Goal: Check status: Check status

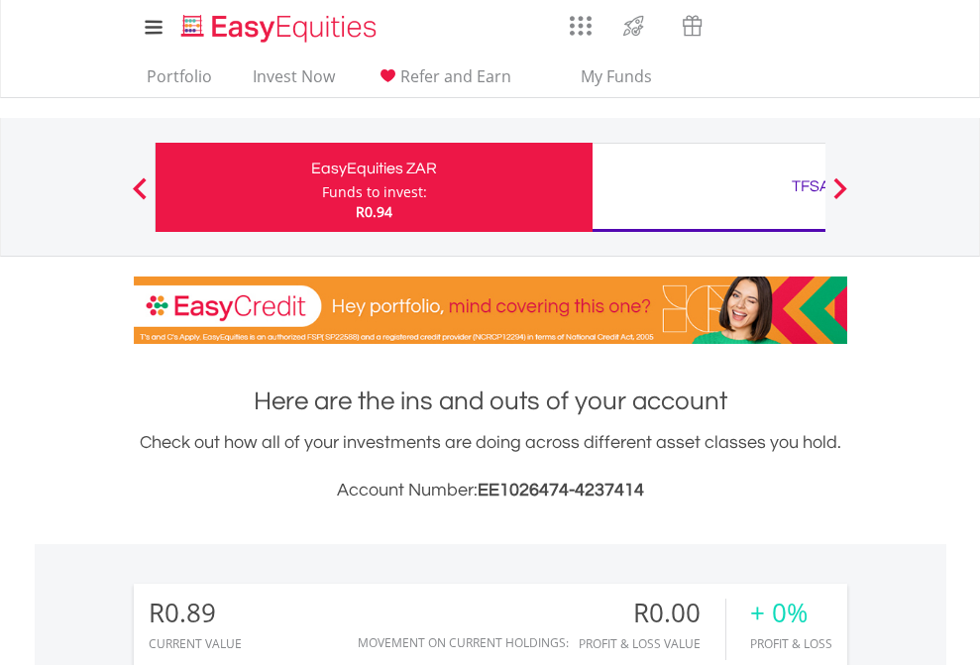
scroll to position [190, 311]
click at [322, 187] on div "Funds to invest:" at bounding box center [374, 192] width 105 height 20
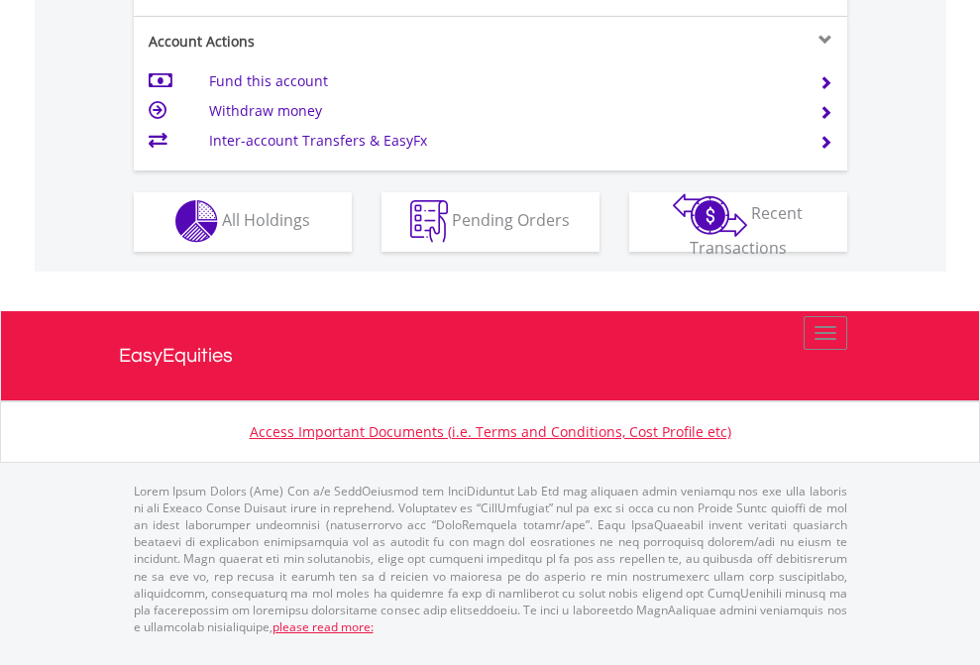
scroll to position [1852, 0]
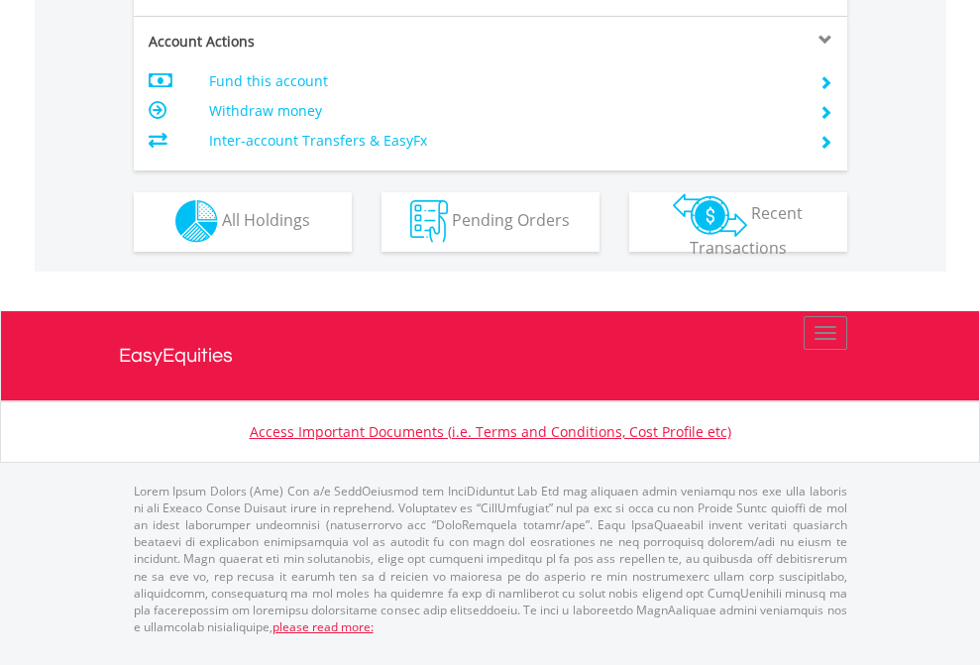
scroll to position [1689, 0]
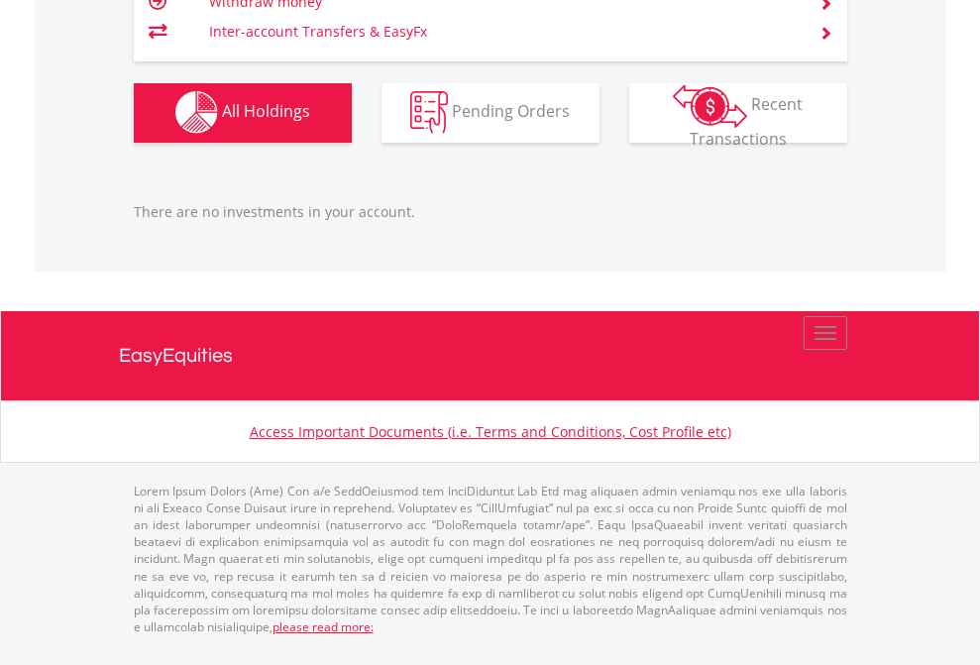
scroll to position [190, 311]
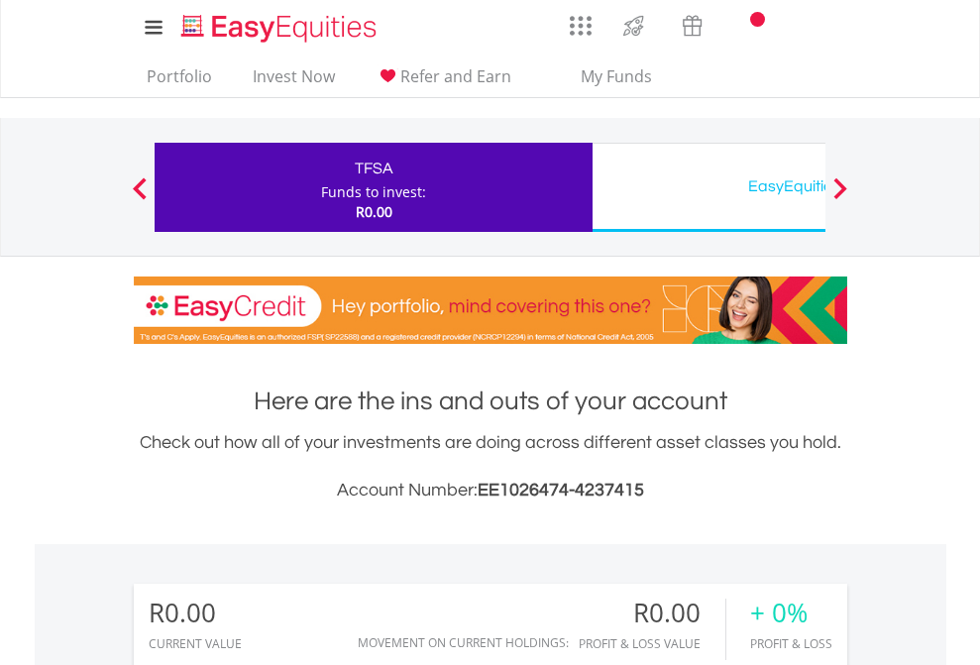
scroll to position [1472, 0]
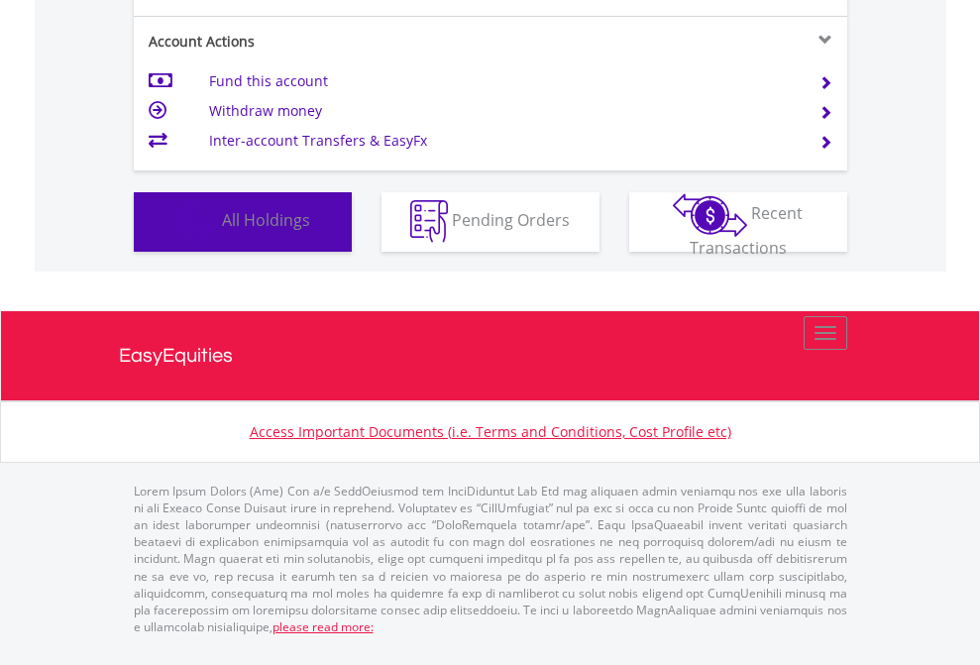
click at [222, 231] on span "All Holdings" at bounding box center [266, 220] width 88 height 22
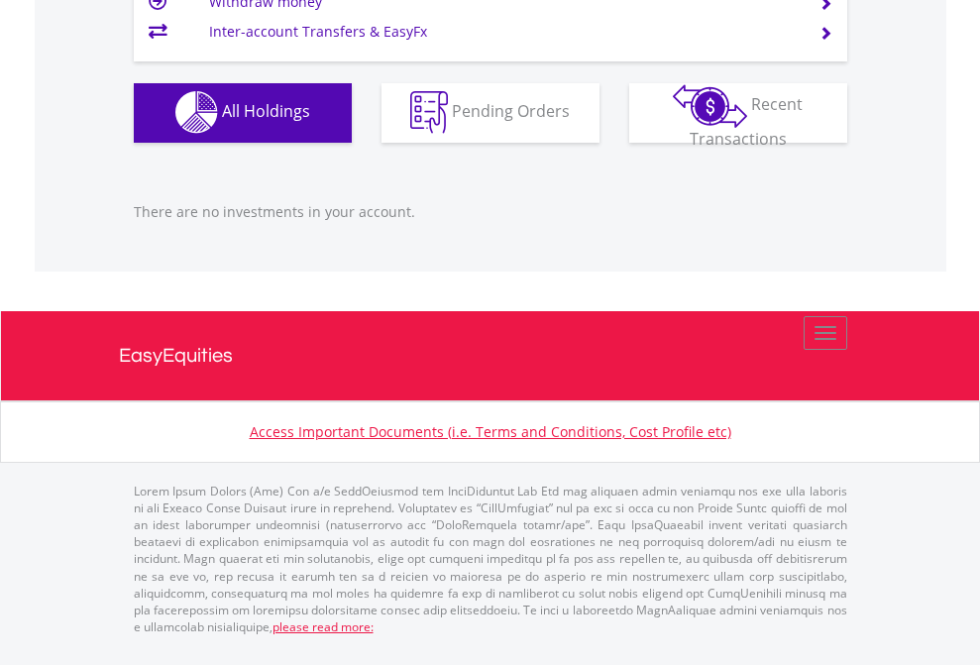
scroll to position [1961, 0]
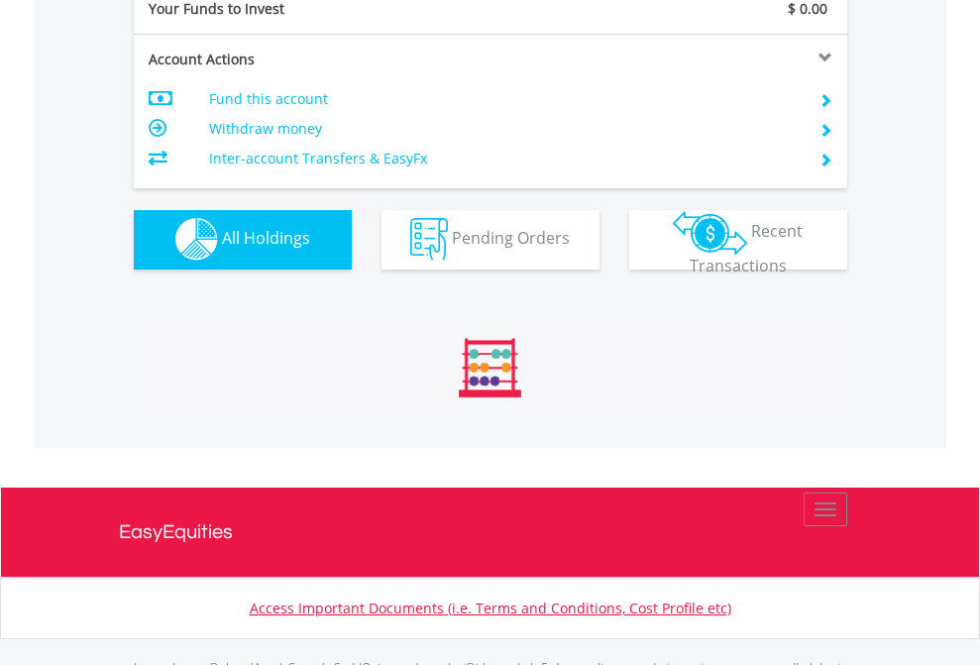
scroll to position [1961, 0]
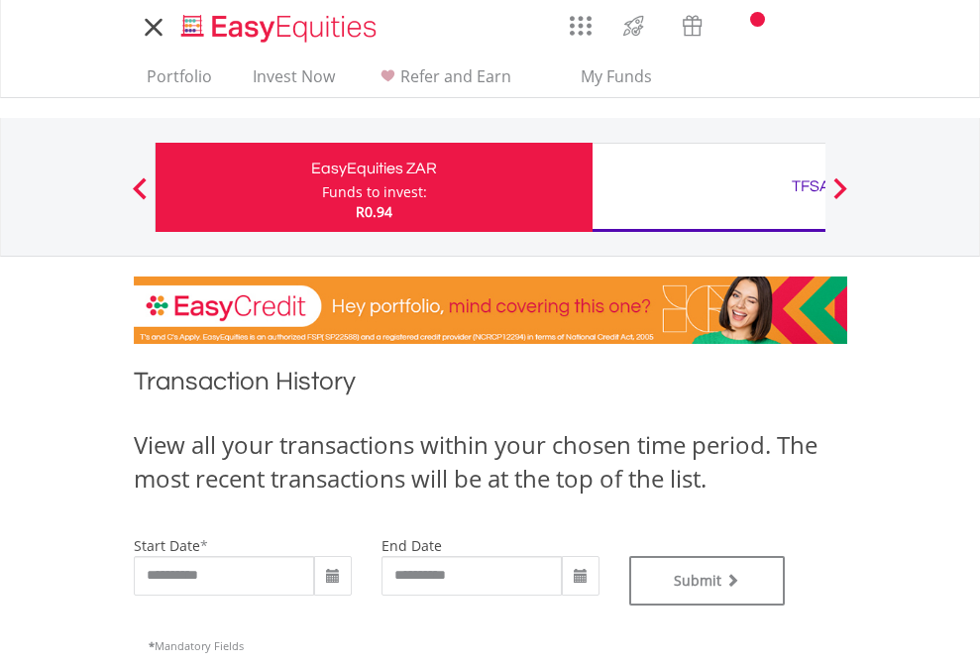
type input "**********"
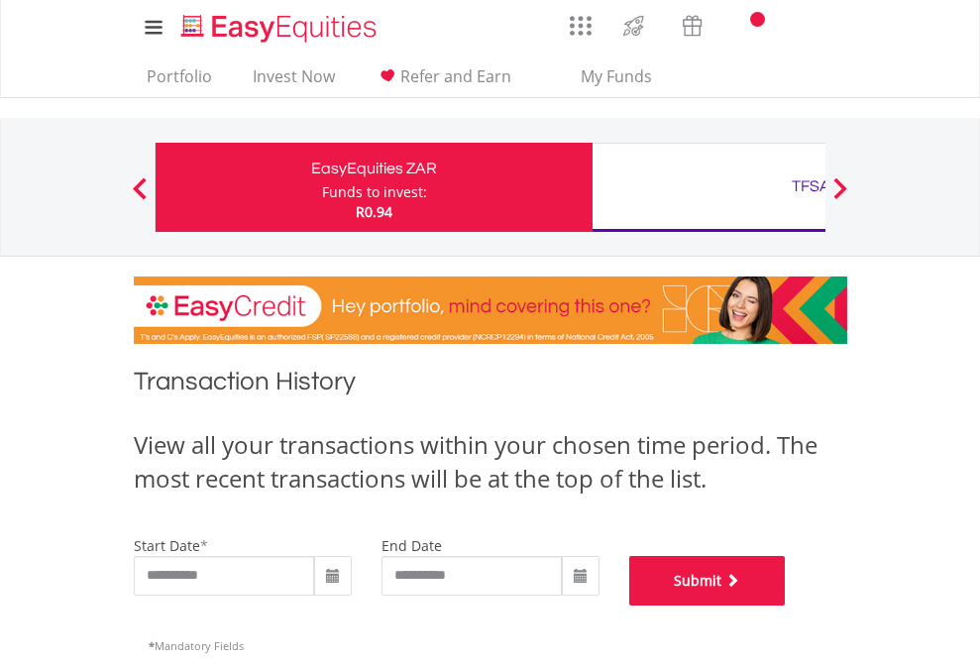
click at [786, 605] on button "Submit" at bounding box center [707, 581] width 157 height 50
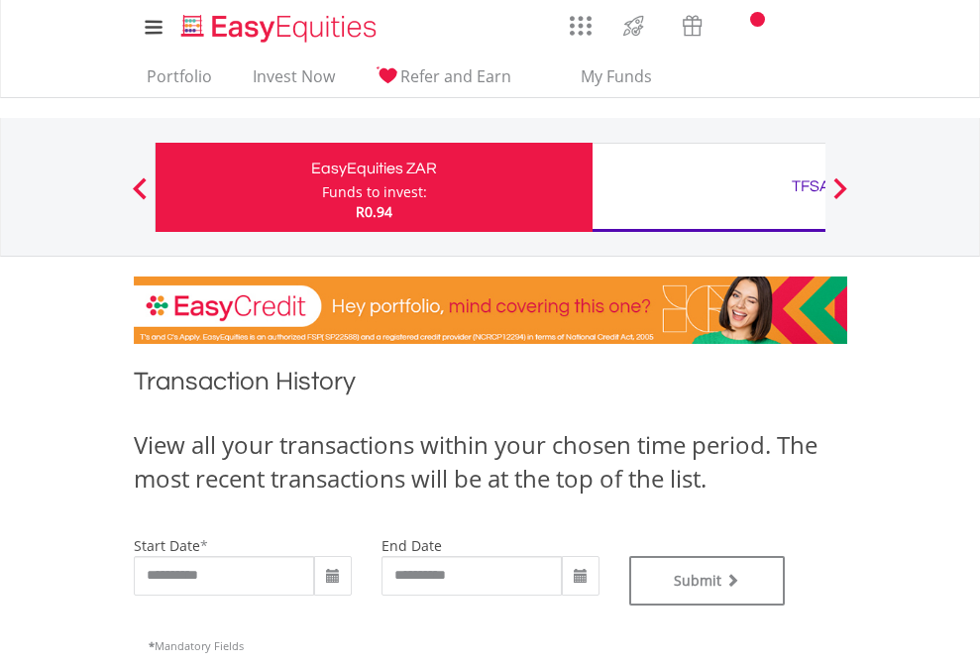
click at [708, 187] on div "TFSA" at bounding box center [810, 186] width 413 height 28
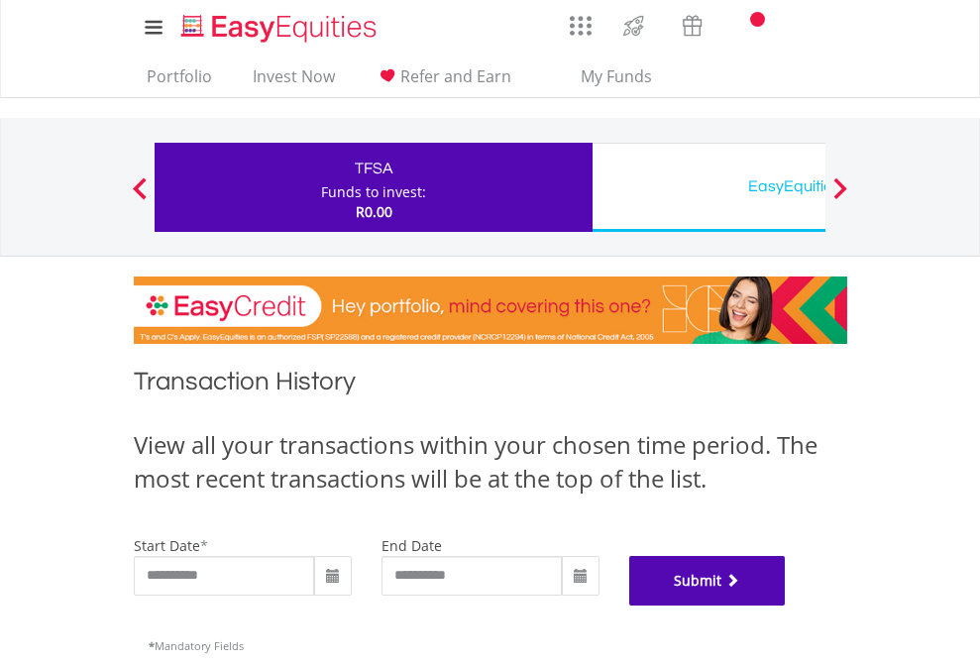
click at [786, 605] on button "Submit" at bounding box center [707, 581] width 157 height 50
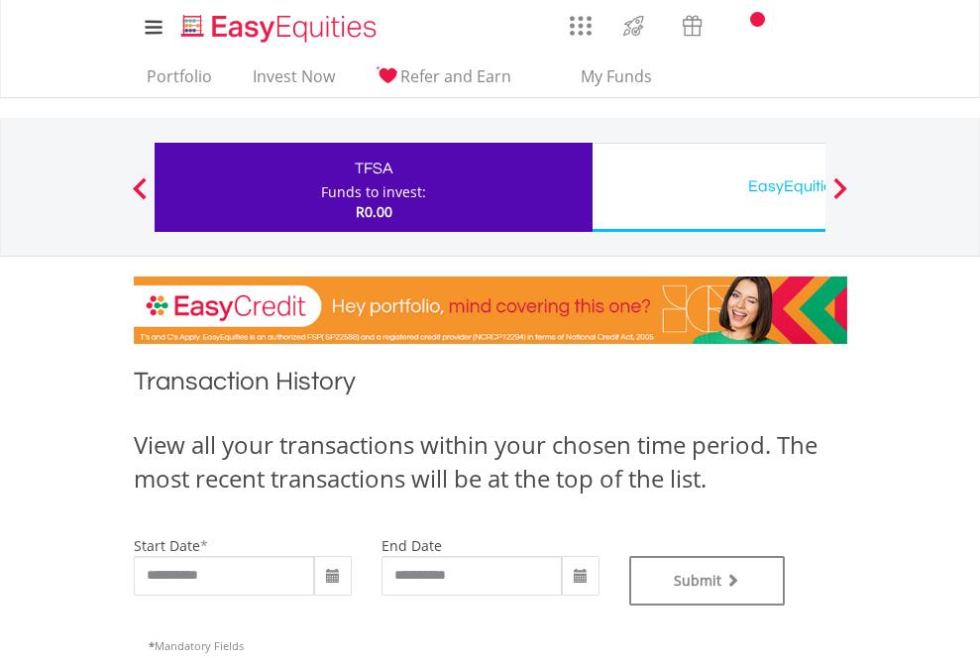
click at [708, 187] on div "EasyEquities USD" at bounding box center [810, 186] width 413 height 28
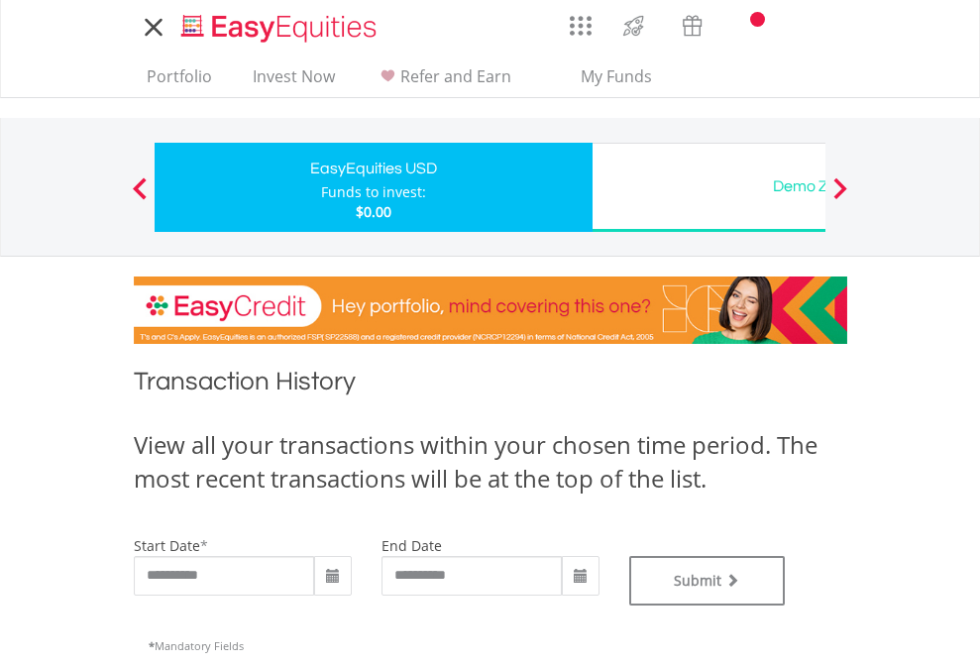
type input "**********"
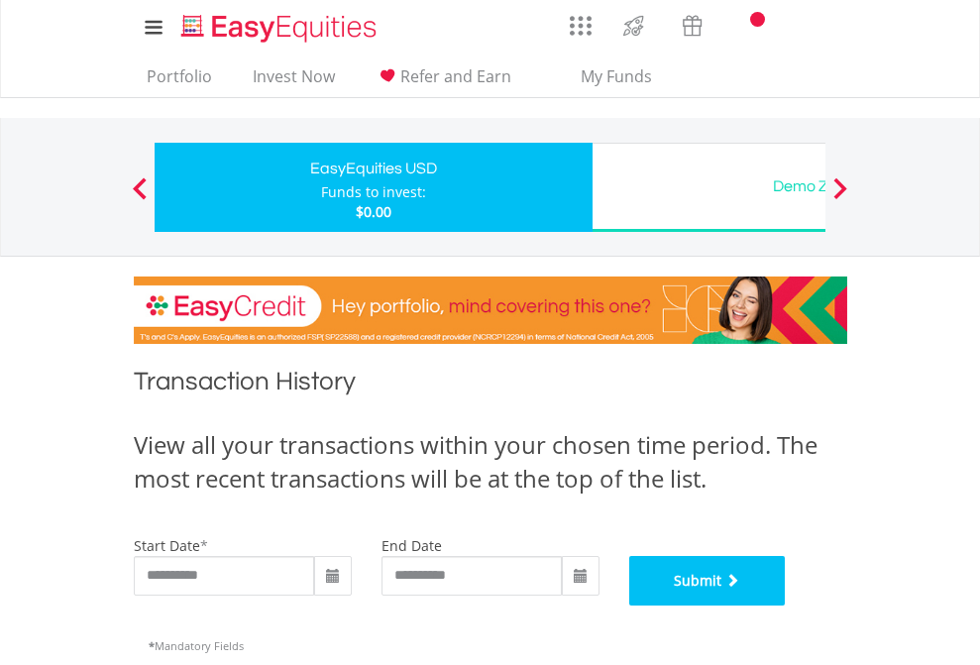
click at [786, 605] on button "Submit" at bounding box center [707, 581] width 157 height 50
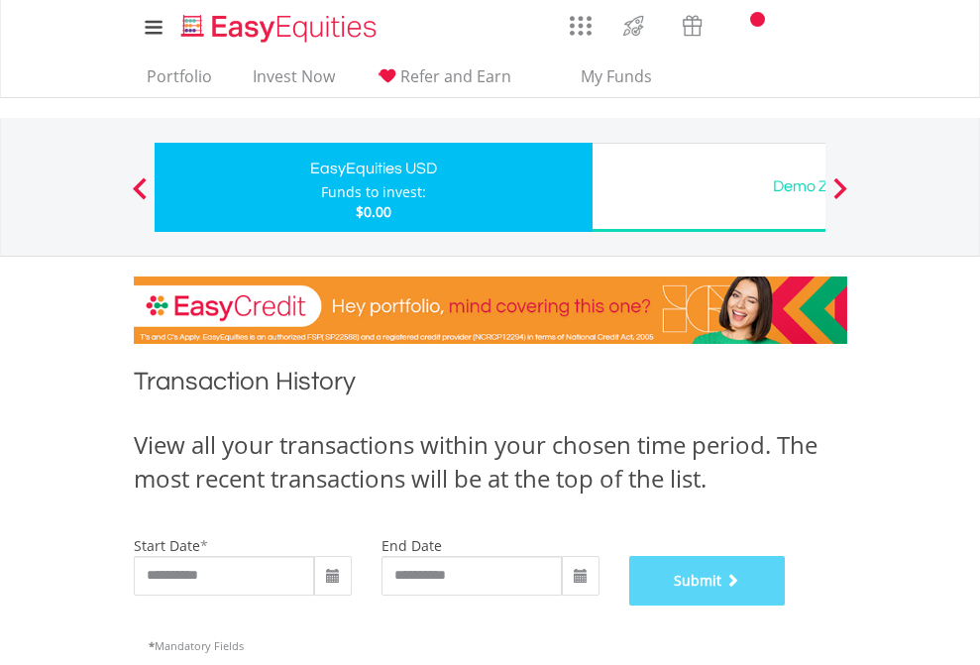
scroll to position [803, 0]
